Goal: Task Accomplishment & Management: Use online tool/utility

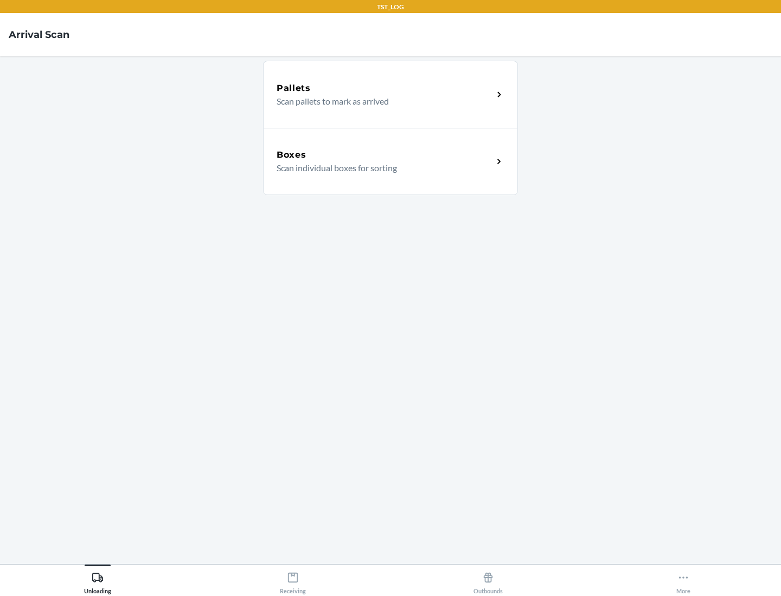
click at [384, 155] on div "Boxes" at bounding box center [384, 155] width 216 height 13
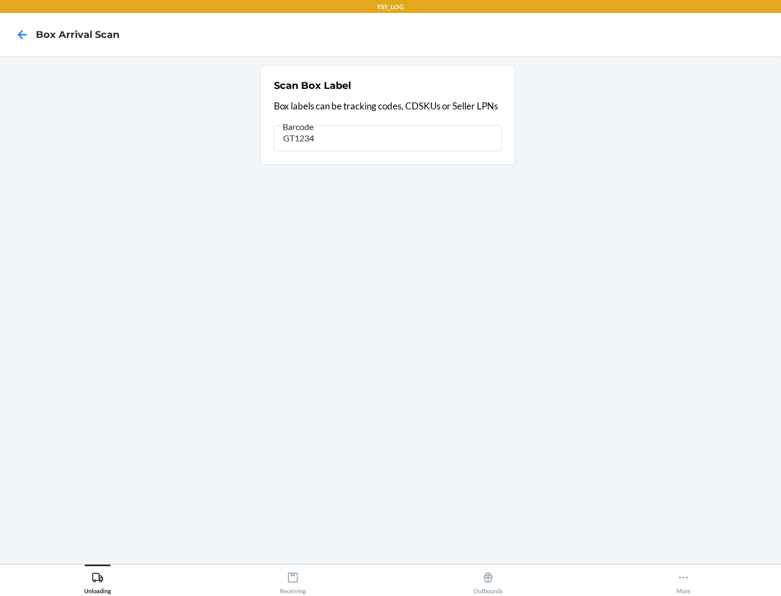
type input "GT1234"
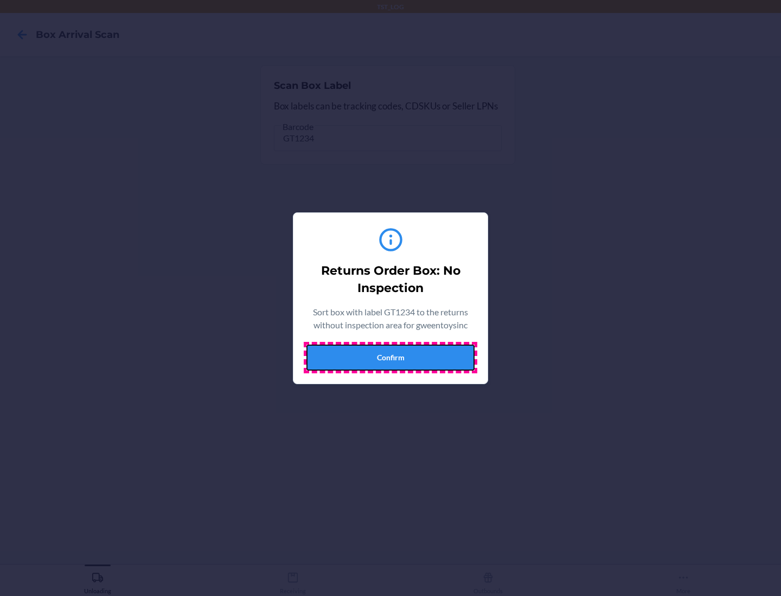
click at [390, 357] on button "Confirm" at bounding box center [390, 358] width 168 height 26
